Goal: Task Accomplishment & Management: Manage account settings

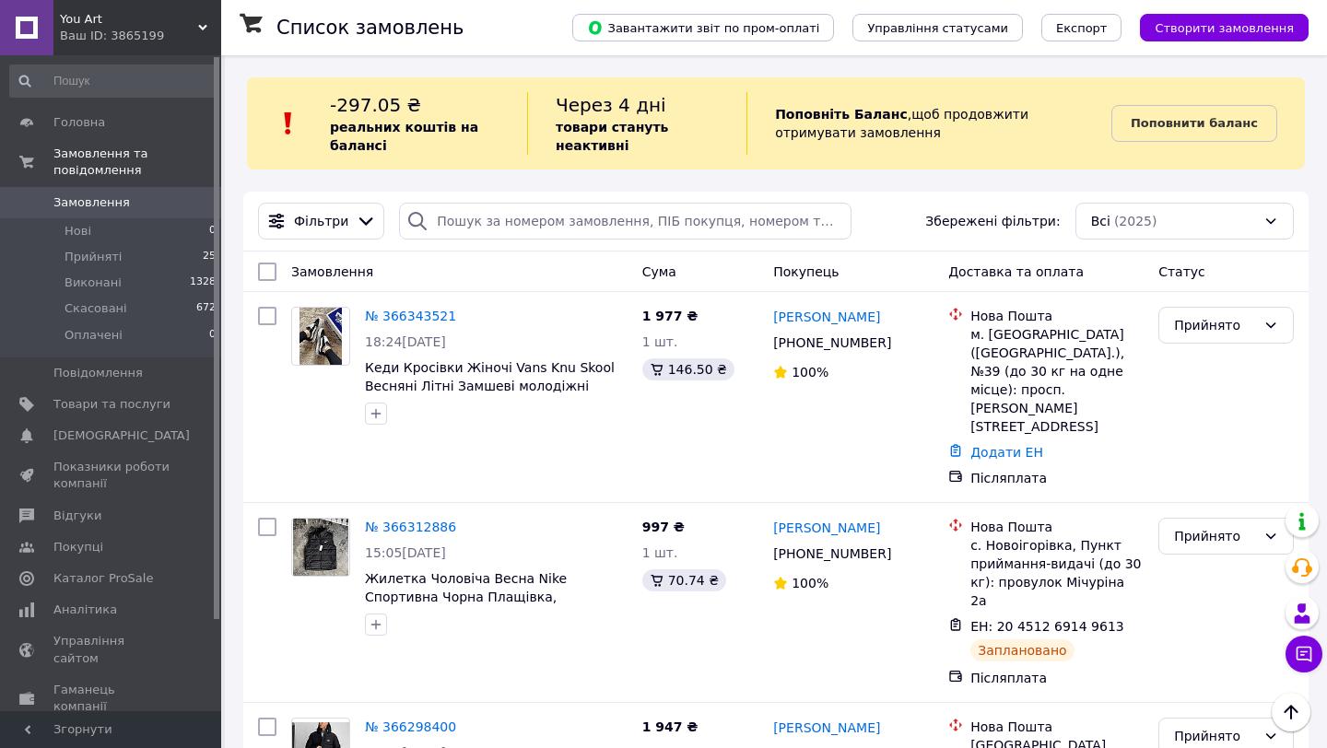
scroll to position [841, 0]
click at [74, 253] on span "Прийняті" at bounding box center [93, 257] width 57 height 17
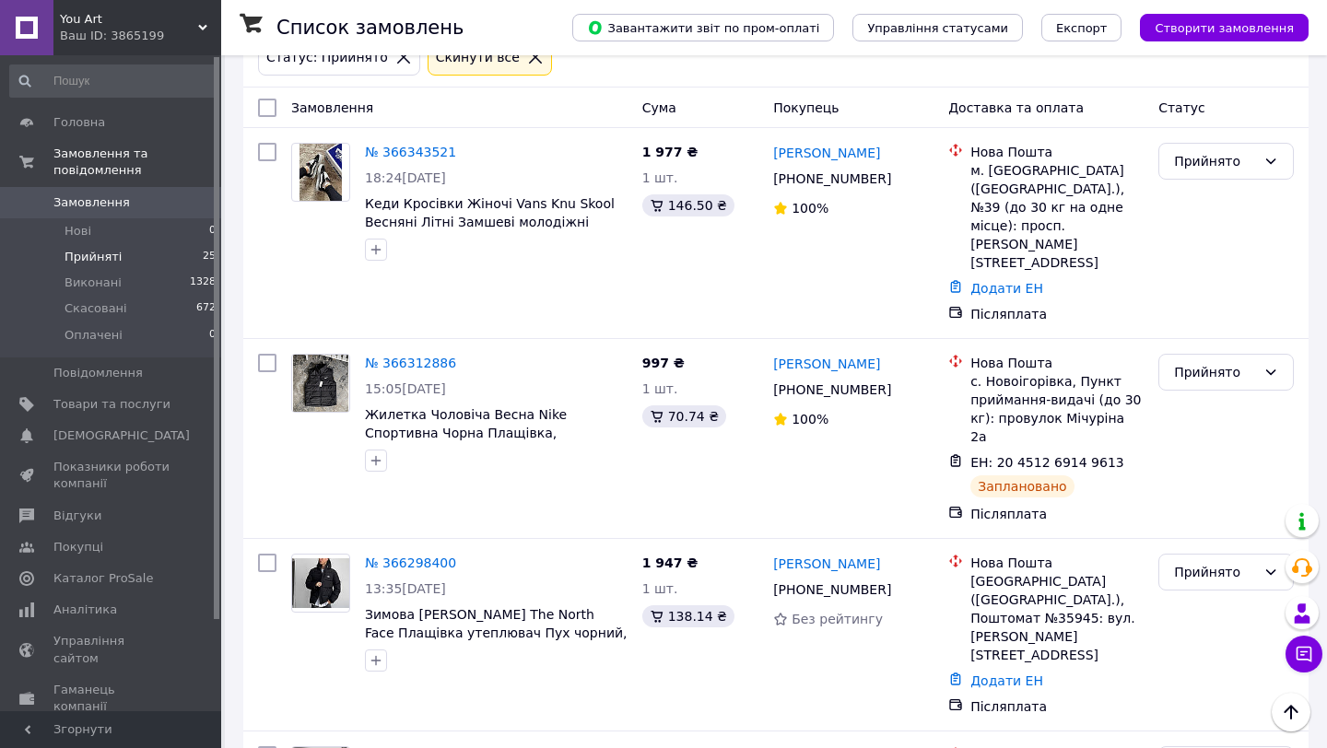
scroll to position [227, 0]
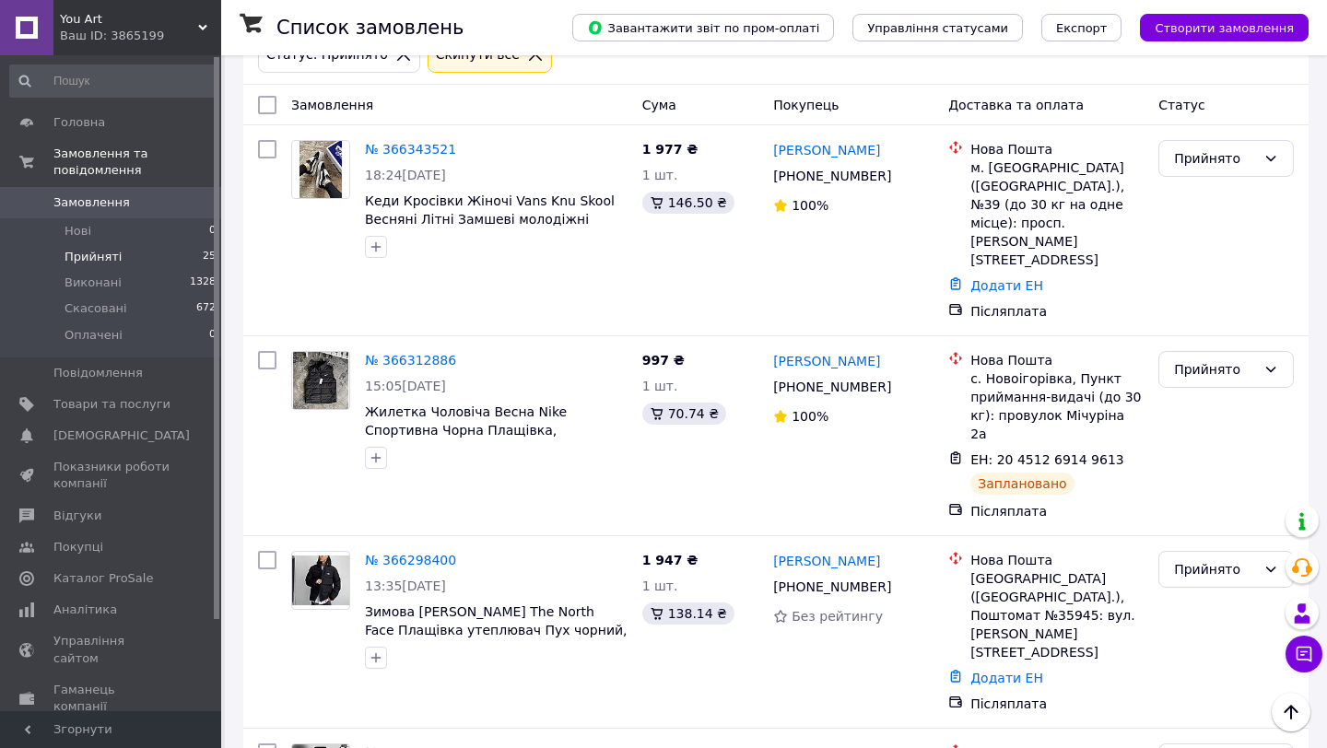
click at [133, 205] on span "Замовлення" at bounding box center [111, 202] width 117 height 17
